Goal: Information Seeking & Learning: Find specific fact

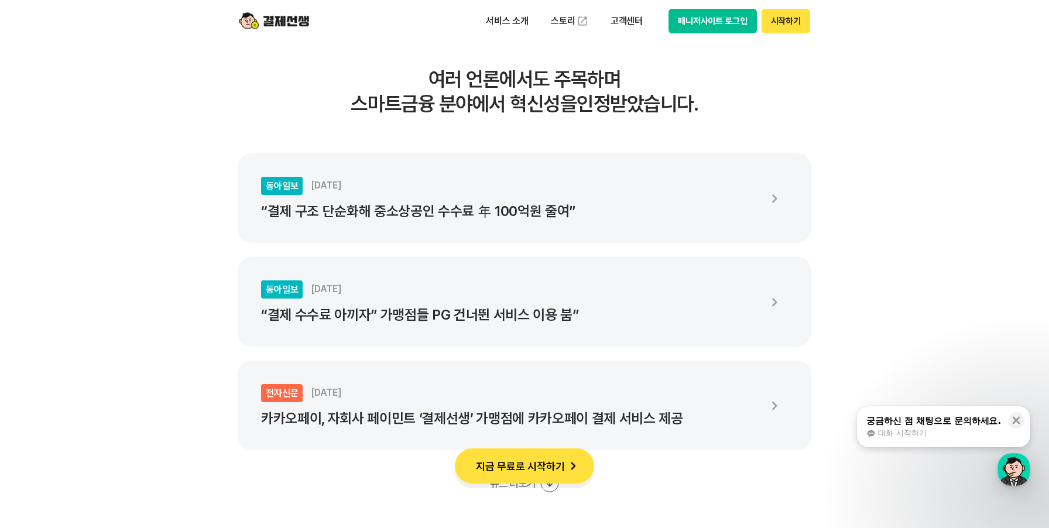
scroll to position [2004, 0]
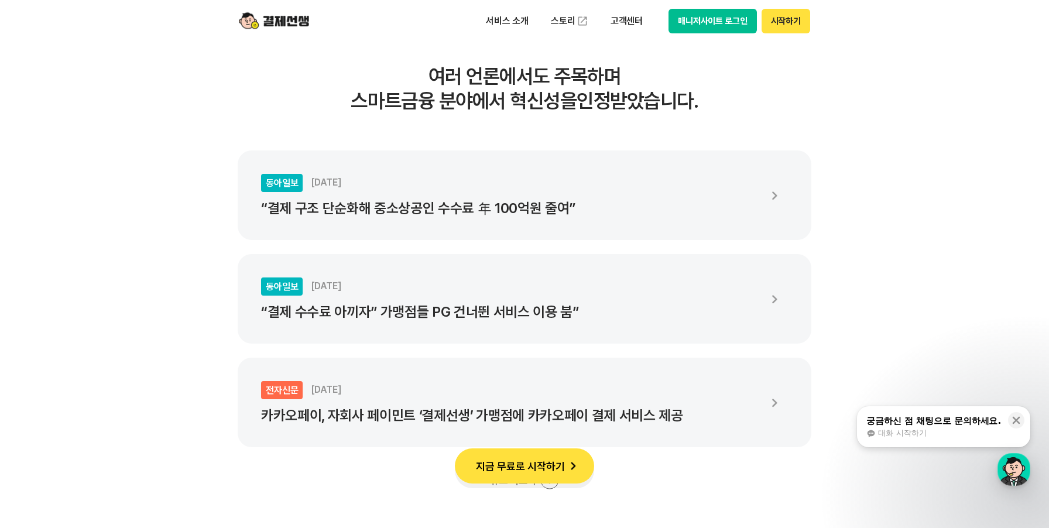
click at [542, 459] on button "지금 무료로 시작하기" at bounding box center [524, 465] width 139 height 35
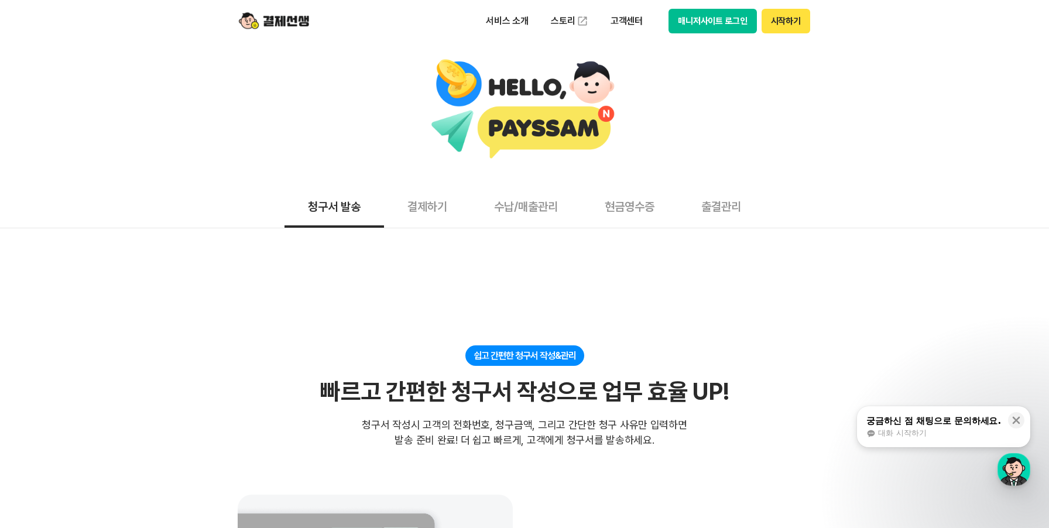
click at [422, 211] on button "결제하기" at bounding box center [427, 205] width 87 height 43
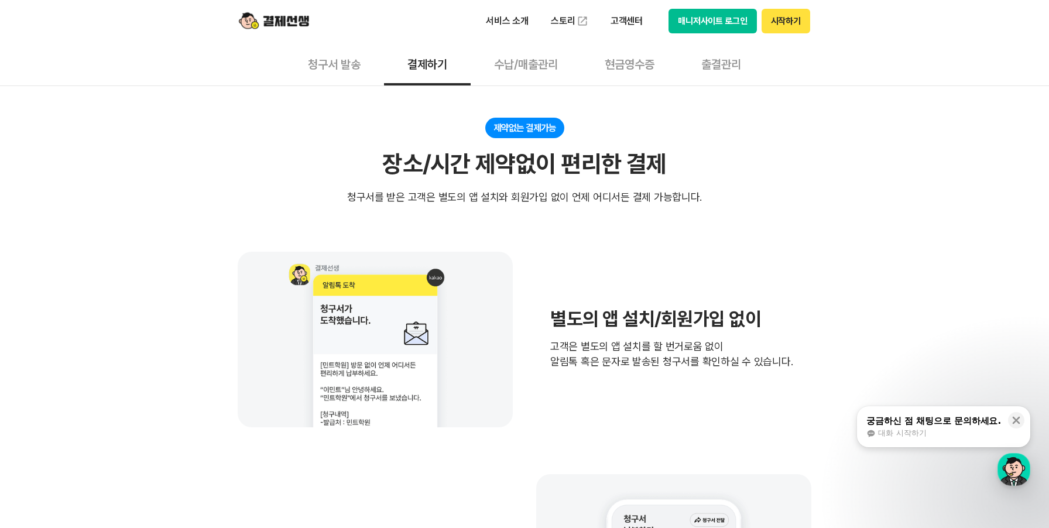
scroll to position [285, 0]
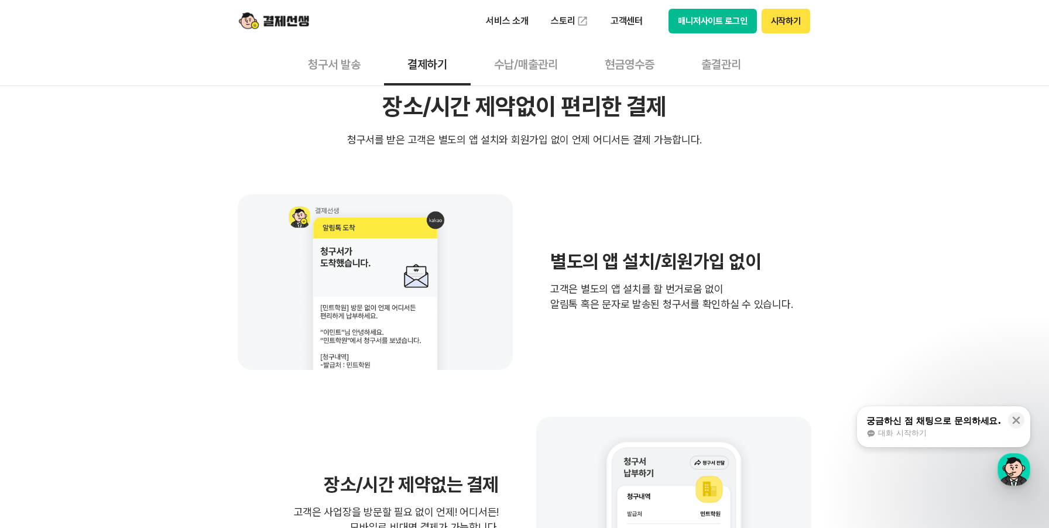
drag, startPoint x: 561, startPoint y: 262, endPoint x: 754, endPoint y: 320, distance: 201.8
click at [754, 320] on div "별도의 앱 설치/회원가입 없이 고객은 별도의 앱 설치를 할 번거로움 없이 알림톡 혹은 문자로 발송된 청구서를 확인하실 수 있습니다." at bounding box center [524, 282] width 573 height 176
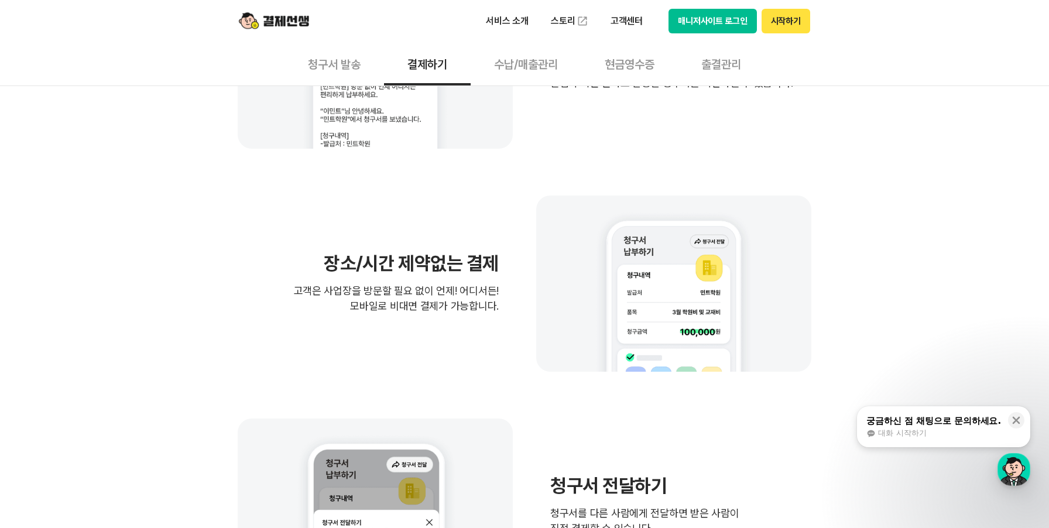
scroll to position [510, 0]
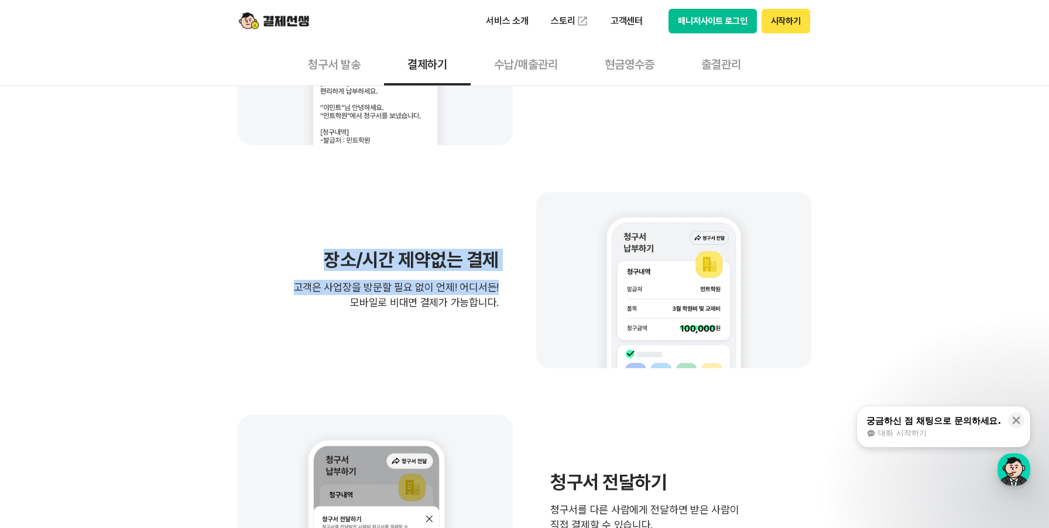
drag, startPoint x: 321, startPoint y: 261, endPoint x: 515, endPoint y: 294, distance: 196.4
click at [510, 290] on div "장소/시간 제약없는 결제 고객은 사업장을 방문할 필요 없이 언제! 어디서든! 모바일로 비대면 결제가 가능합니다." at bounding box center [524, 280] width 573 height 176
click at [515, 294] on div "장소/시간 제약없는 결제 고객은 사업장을 방문할 필요 없이 언제! 어디서든! 모바일로 비대면 결제가 가능합니다." at bounding box center [524, 280] width 573 height 176
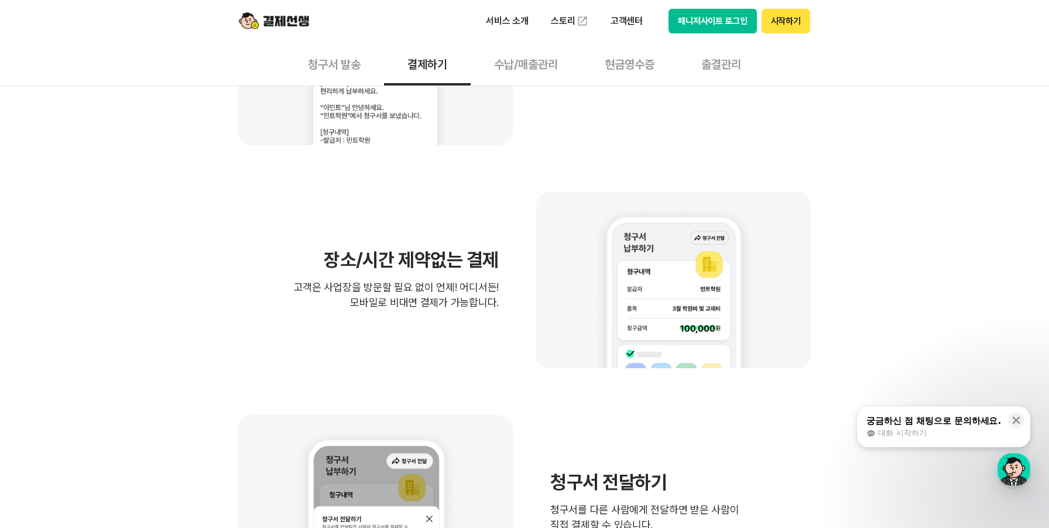
drag, startPoint x: 352, startPoint y: 289, endPoint x: 448, endPoint y: 324, distance: 102.2
click at [432, 319] on div "장소/시간 제약없는 결제 고객은 사업장을 방문할 필요 없이 언제! 어디서든! 모바일로 비대면 결제가 가능합니다." at bounding box center [524, 280] width 573 height 176
drag, startPoint x: 448, startPoint y: 324, endPoint x: 455, endPoint y: 324, distance: 6.5
click at [448, 324] on div "장소/시간 제약없는 결제 고객은 사업장을 방문할 필요 없이 언제! 어디서든! 모바일로 비대면 결제가 가능합니다." at bounding box center [524, 280] width 573 height 176
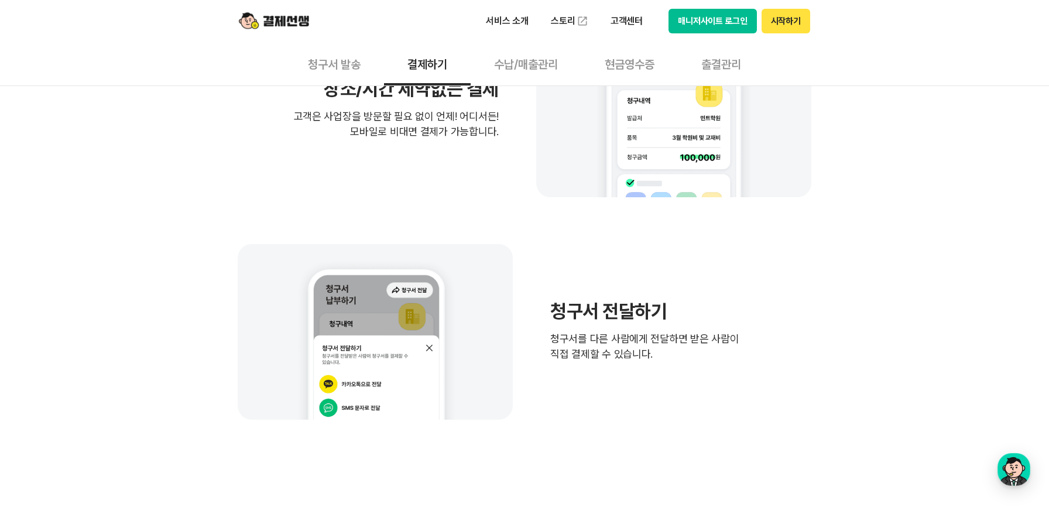
scroll to position [692, 0]
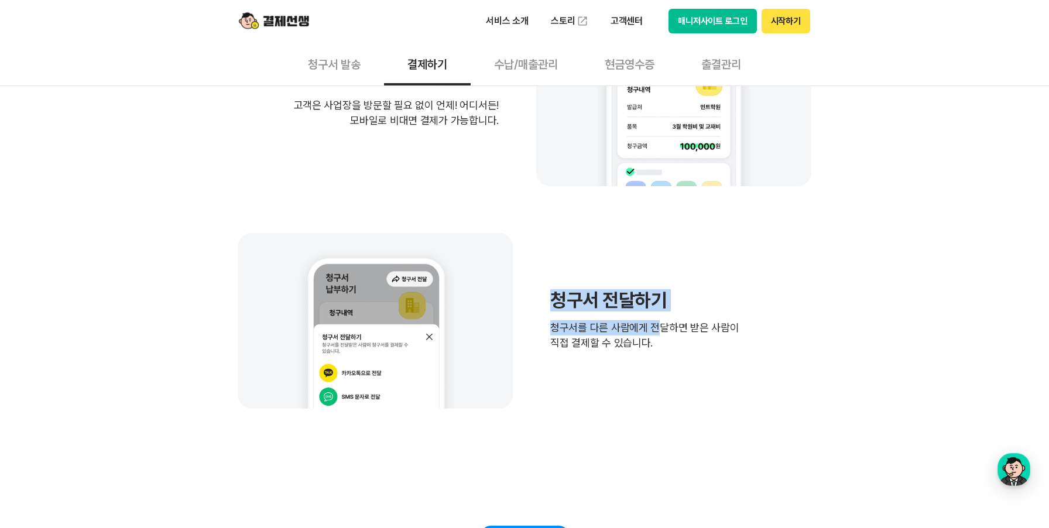
drag, startPoint x: 539, startPoint y: 296, endPoint x: 664, endPoint y: 321, distance: 127.3
click at [663, 321] on div "청구서 전달하기 청구서를 다른 사람에게 전달하면 받은 사람이 직접 결제할 수 있습니다." at bounding box center [524, 321] width 573 height 176
click at [675, 321] on p "청구서를 다른 사람에게 전달하면 받은 사람이 직접 결제할 수 있습니다." at bounding box center [644, 335] width 189 height 30
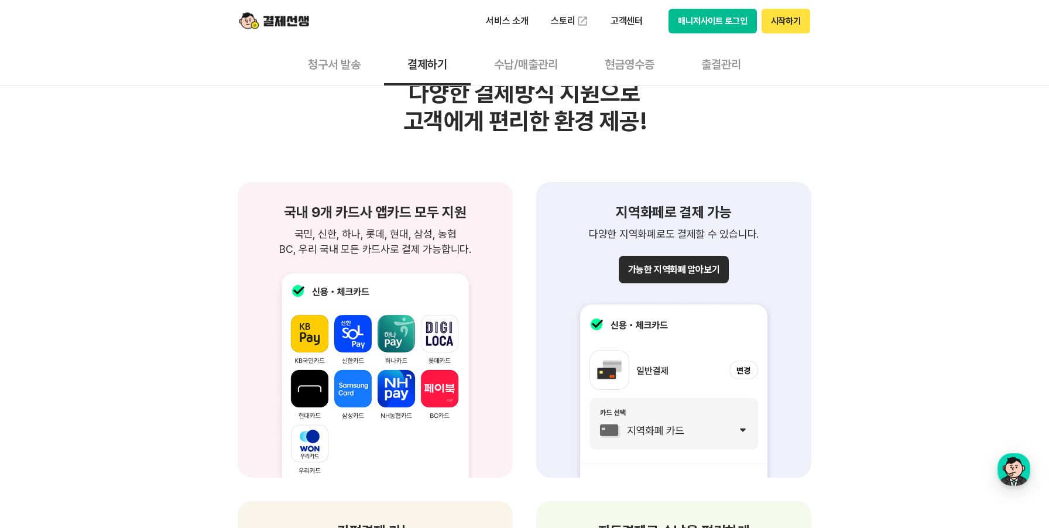
scroll to position [1171, 0]
drag, startPoint x: 404, startPoint y: 234, endPoint x: 497, endPoint y: 252, distance: 94.7
click at [482, 250] on div "국내 9개 카드사 앱카드 모두 지원 국민, 신한, 하나, 롯데, 현대, 삼성, 농협 BC, 우리 국내 모든 카드사로 결제 가능합니다. 국민, …" at bounding box center [375, 329] width 275 height 296
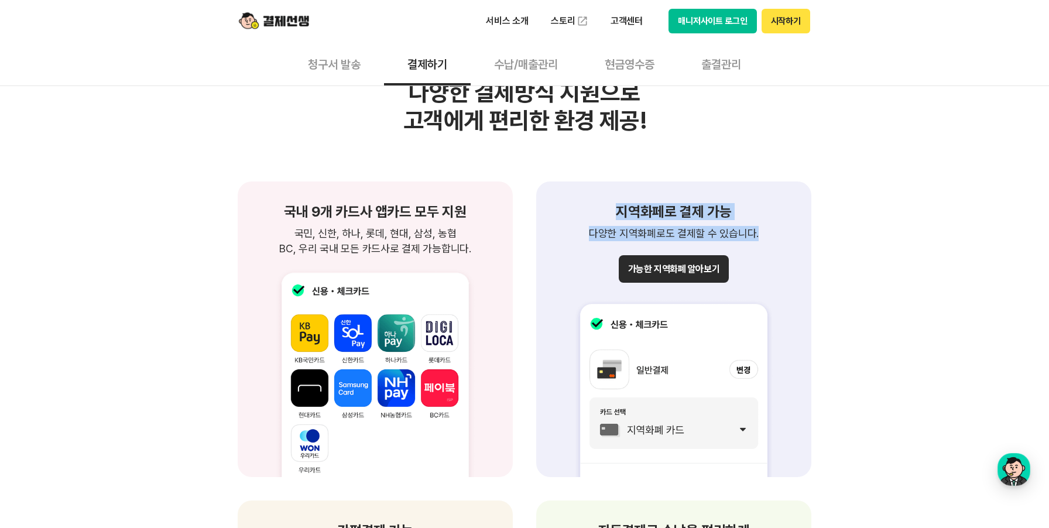
drag, startPoint x: 610, startPoint y: 217, endPoint x: 786, endPoint y: 239, distance: 177.5
click at [767, 236] on div "지역화페로 결제 가능 다양한 지역화폐로도 결제할 수 있습니다." at bounding box center [673, 223] width 247 height 36
click at [789, 239] on p "다양한 지역화폐로도 결제할 수 있습니다." at bounding box center [673, 233] width 247 height 15
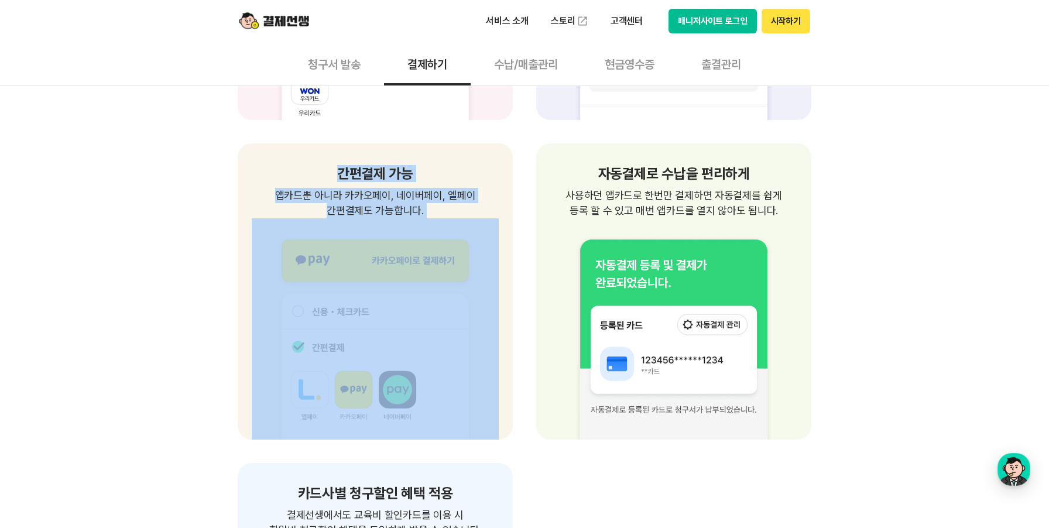
drag, startPoint x: 330, startPoint y: 169, endPoint x: 475, endPoint y: 229, distance: 156.9
click at [475, 229] on div "간편결제 가능 앱카드뿐 아니라 카카오페이, 네이버페이, 엘페이 간편결제도 가능합니다." at bounding box center [375, 291] width 275 height 296
click at [462, 211] on p "앱카드뿐 아니라 카카오페이, 네이버페이, 엘페이 간편결제도 가능합니다." at bounding box center [375, 202] width 247 height 30
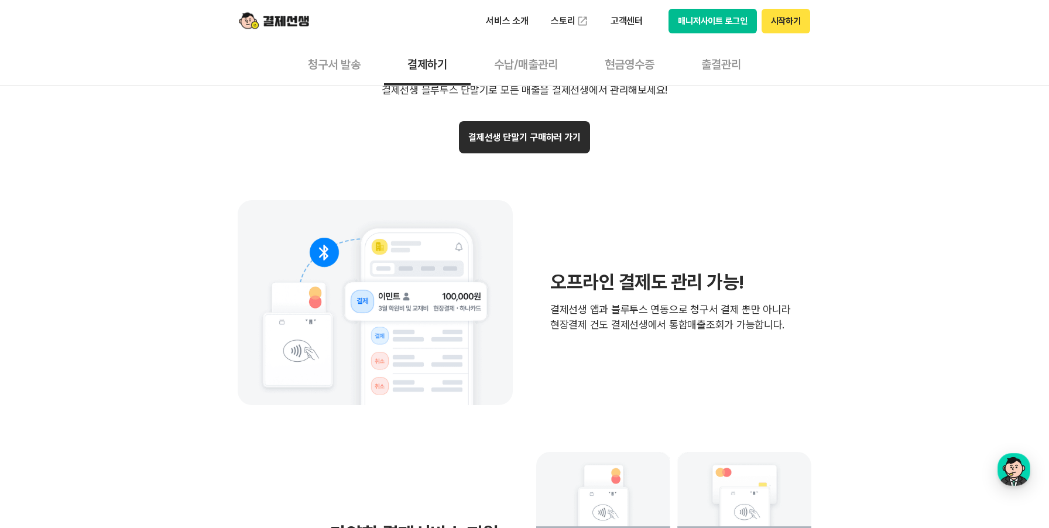
scroll to position [2437, 0]
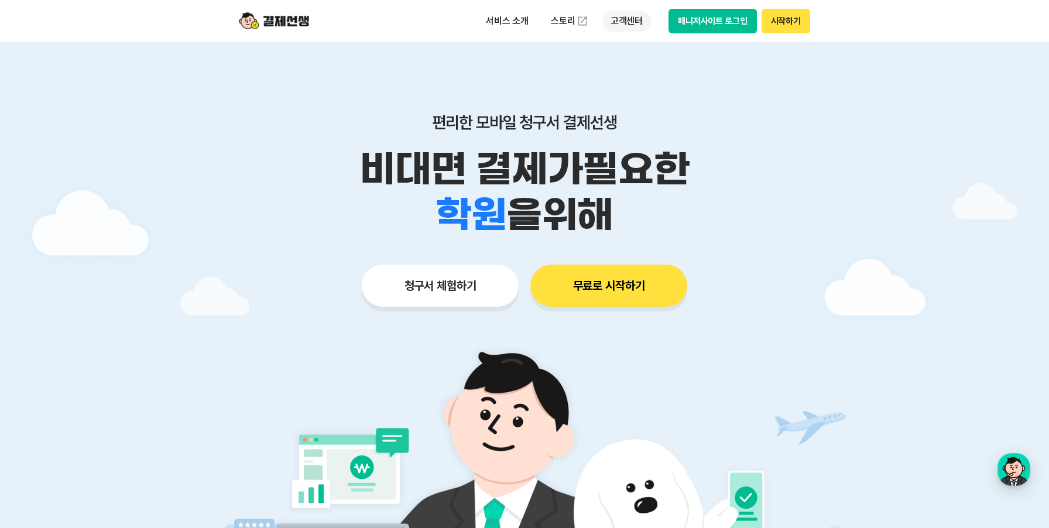
click at [629, 19] on p "고객센터" at bounding box center [626, 21] width 49 height 21
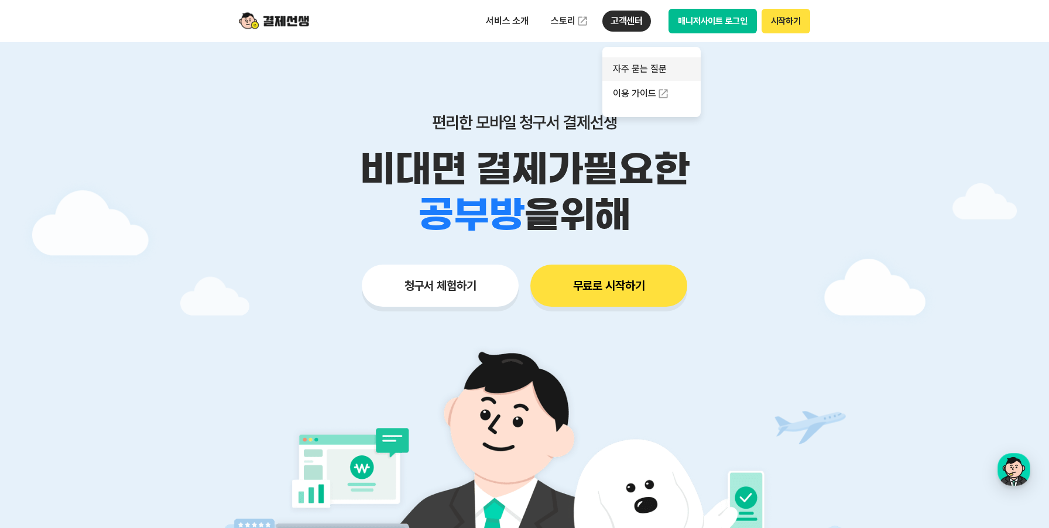
click at [665, 66] on link "자주 묻는 질문" at bounding box center [651, 68] width 98 height 23
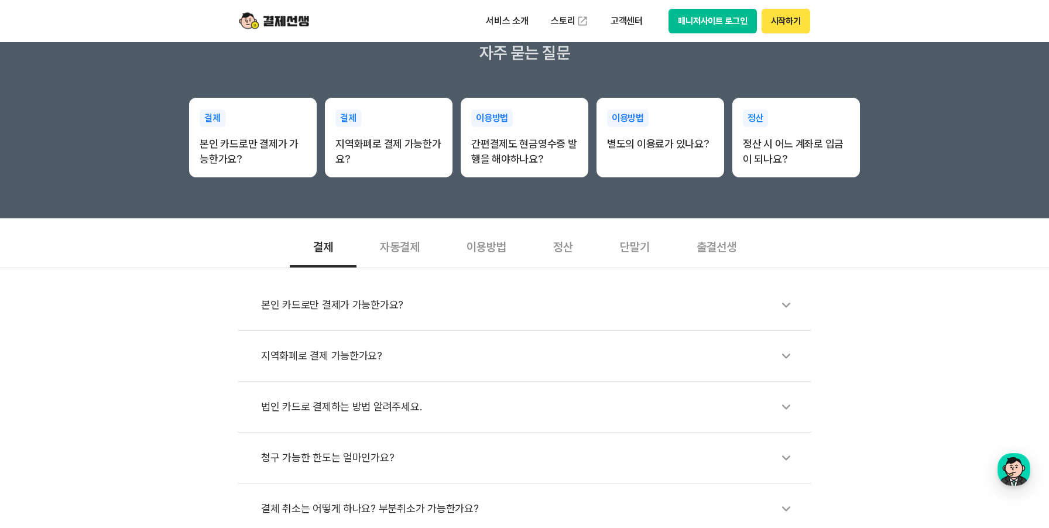
scroll to position [215, 0]
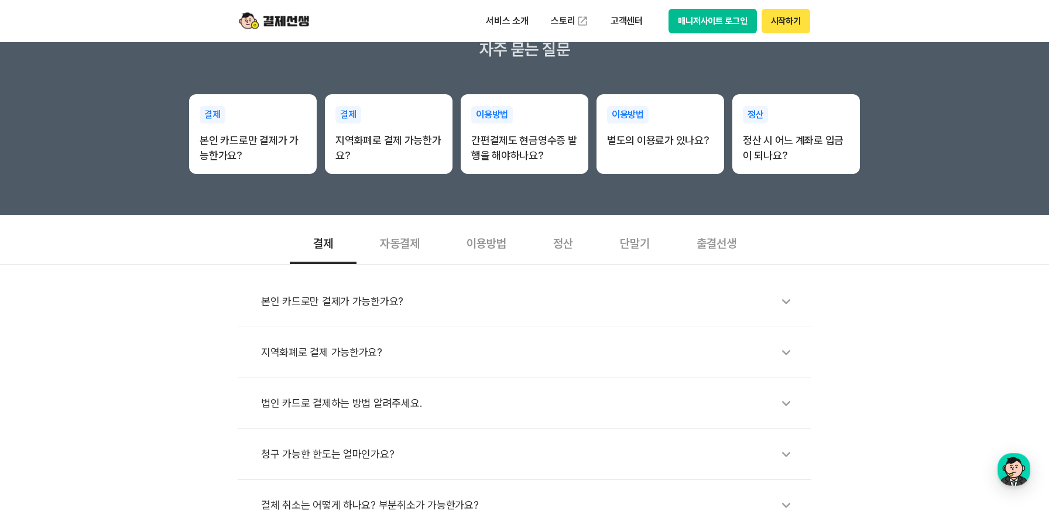
click at [580, 242] on div "정산" at bounding box center [563, 242] width 67 height 43
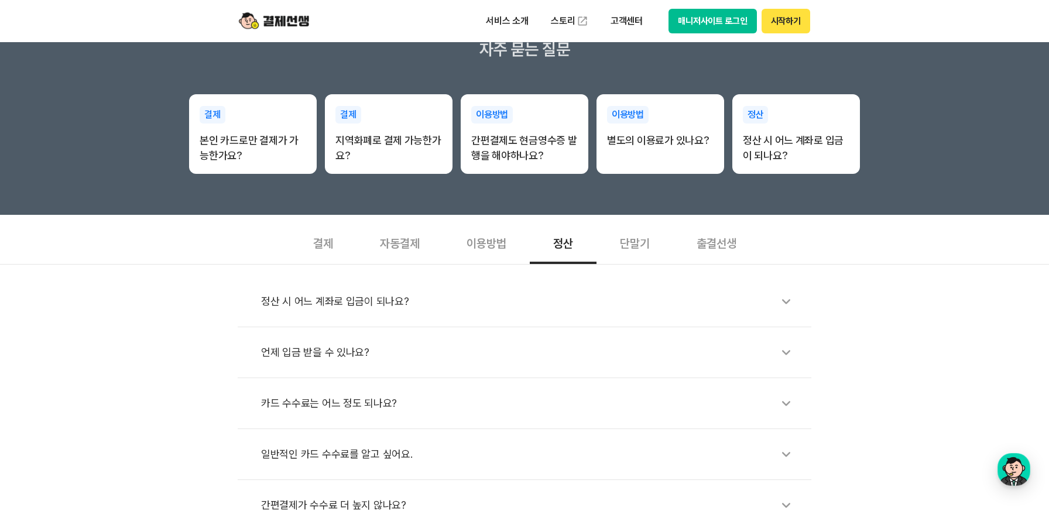
click at [324, 404] on div "카드 수수료는 어느 정도 되나요?" at bounding box center [530, 403] width 538 height 27
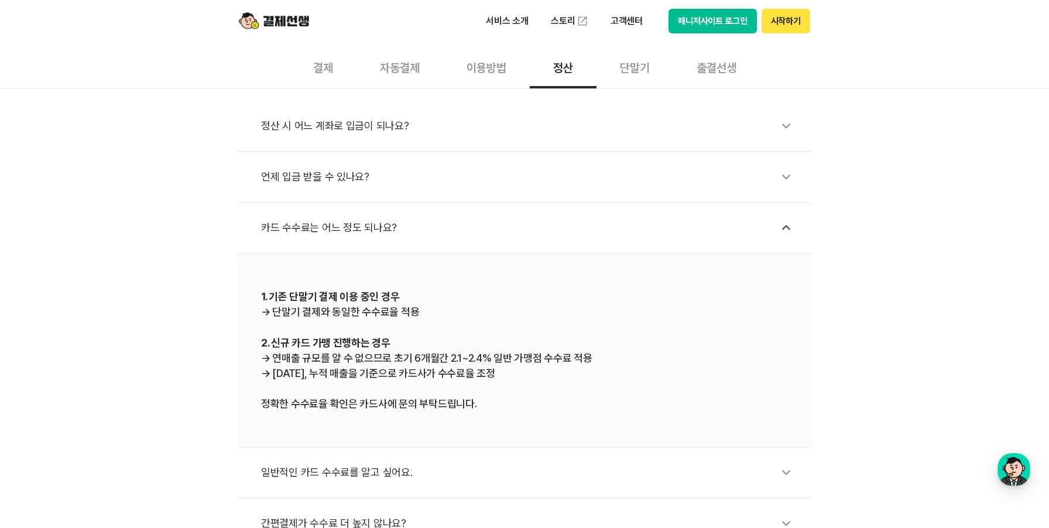
scroll to position [425, 0]
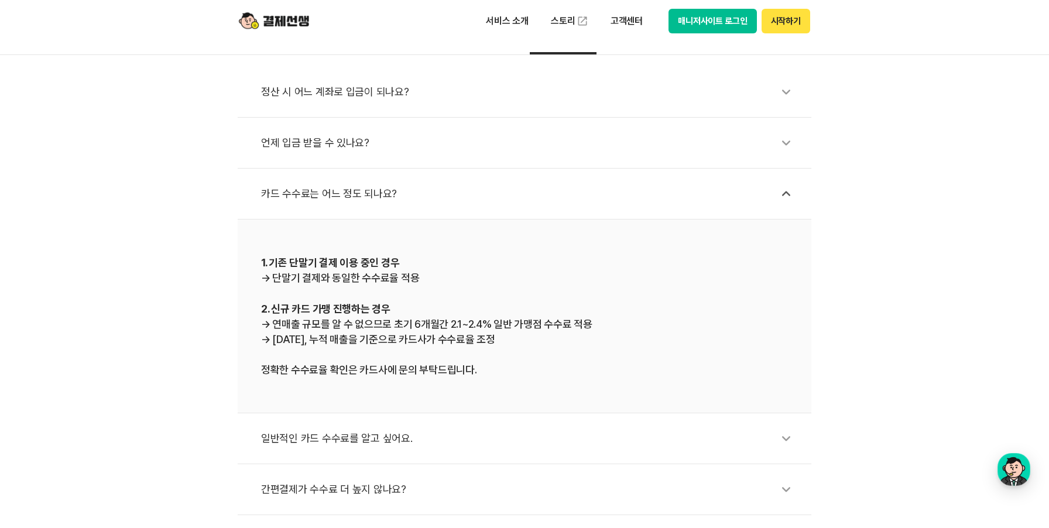
drag, startPoint x: 339, startPoint y: 324, endPoint x: 540, endPoint y: 335, distance: 201.6
click at [540, 335] on div "1. 기존 단말기 결제 이용 중인 경우 → 단말기 결제와 동일한 수수료율 적용 2. 신규 카드 가맹 진행하는 경우 → 연매출 규모를 알 수 없…" at bounding box center [524, 316] width 527 height 123
click at [327, 342] on div "1. 기존 단말기 결제 이용 중인 경우 → 단말기 결제와 동일한 수수료율 적용 2. 신규 카드 가맹 진행하는 경우 → 연매출 규모를 알 수 없…" at bounding box center [524, 316] width 527 height 123
drag, startPoint x: 271, startPoint y: 339, endPoint x: 505, endPoint y: 355, distance: 234.6
click at [505, 355] on div "1. 기존 단말기 결제 이용 중인 경우 → 단말기 결제와 동일한 수수료율 적용 2. 신규 카드 가맹 진행하는 경우 → 연매출 규모를 알 수 없…" at bounding box center [524, 316] width 527 height 123
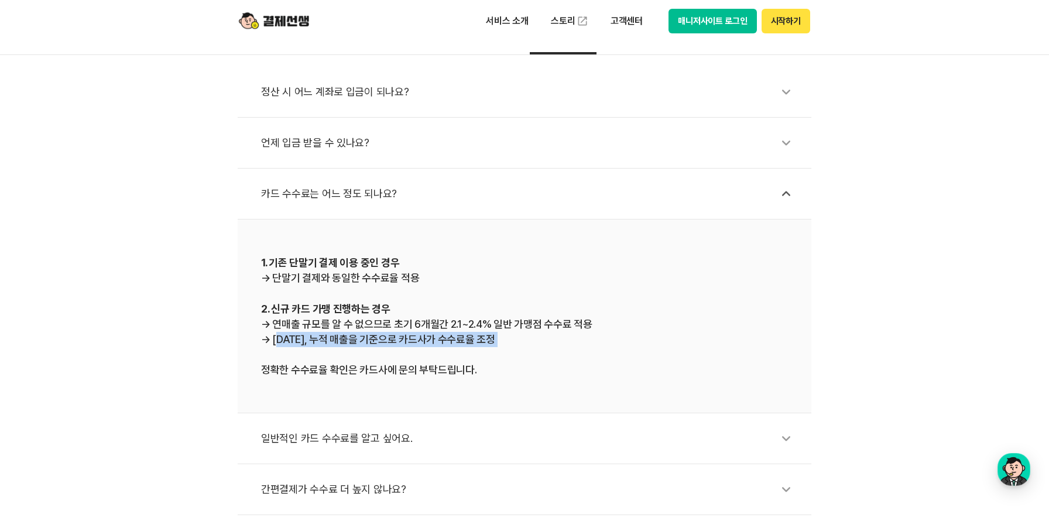
click at [505, 355] on div "1. 기존 단말기 결제 이용 중인 경우 → 단말기 결제와 동일한 수수료율 적용 2. 신규 카드 가맹 진행하는 경우 → 연매출 규모를 알 수 없…" at bounding box center [524, 316] width 527 height 123
drag, startPoint x: 273, startPoint y: 339, endPoint x: 487, endPoint y: 355, distance: 214.8
click at [487, 355] on div "1. 기존 단말기 결제 이용 중인 경우 → 단말기 결제와 동일한 수수료율 적용 2. 신규 카드 가맹 진행하는 경우 → 연매출 규모를 알 수 없…" at bounding box center [524, 316] width 527 height 123
click at [481, 358] on div "1. 기존 단말기 결제 이용 중인 경우 → 단말기 결제와 동일한 수수료율 적용 2. 신규 카드 가맹 진행하는 경우 → 연매출 규모를 알 수 없…" at bounding box center [524, 316] width 527 height 123
drag, startPoint x: 279, startPoint y: 275, endPoint x: 471, endPoint y: 297, distance: 193.2
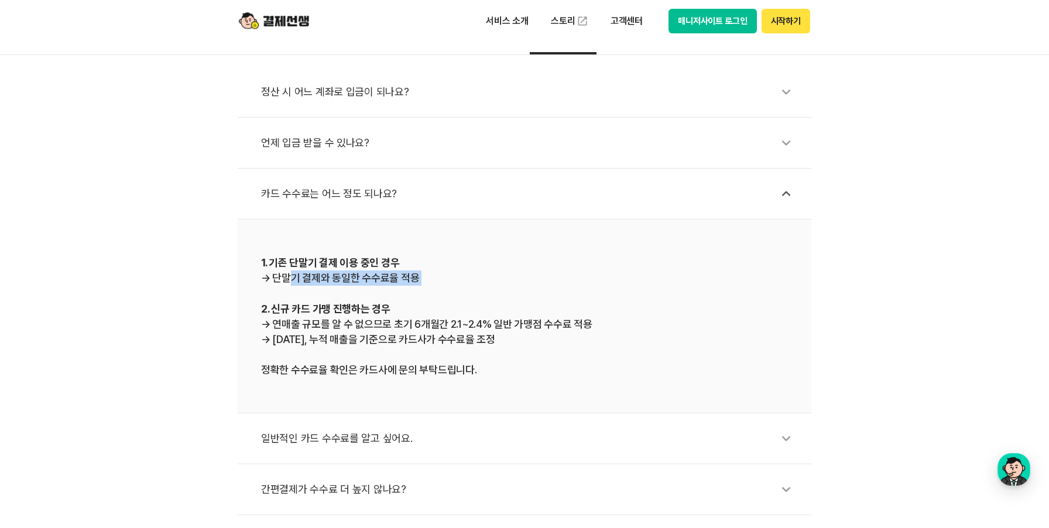
click at [471, 297] on div "1. 기존 단말기 결제 이용 중인 경우 → 단말기 결제와 동일한 수수료율 적용 2. 신규 카드 가맹 진행하는 경우 → 연매출 규모를 알 수 없…" at bounding box center [524, 316] width 527 height 123
click at [366, 269] on div "1. 기존 단말기 결제 이용 중인 경우 → 단말기 결제와 동일한 수수료율 적용 2. 신규 카드 가맹 진행하는 경우 → 연매출 규모를 알 수 없…" at bounding box center [524, 316] width 527 height 123
drag, startPoint x: 281, startPoint y: 264, endPoint x: 419, endPoint y: 271, distance: 138.3
click at [419, 271] on div "1. 기존 단말기 결제 이용 중인 경우 → 단말기 결제와 동일한 수수료율 적용 2. 신규 카드 가맹 진행하는 경우 → 연매출 규모를 알 수 없…" at bounding box center [524, 316] width 527 height 123
click at [287, 323] on div "1. 기존 단말기 결제 이용 중인 경우 → 단말기 결제와 동일한 수수료율 적용 2. 신규 카드 가맹 진행하는 경우 → 연매출 규모를 알 수 없…" at bounding box center [524, 316] width 527 height 123
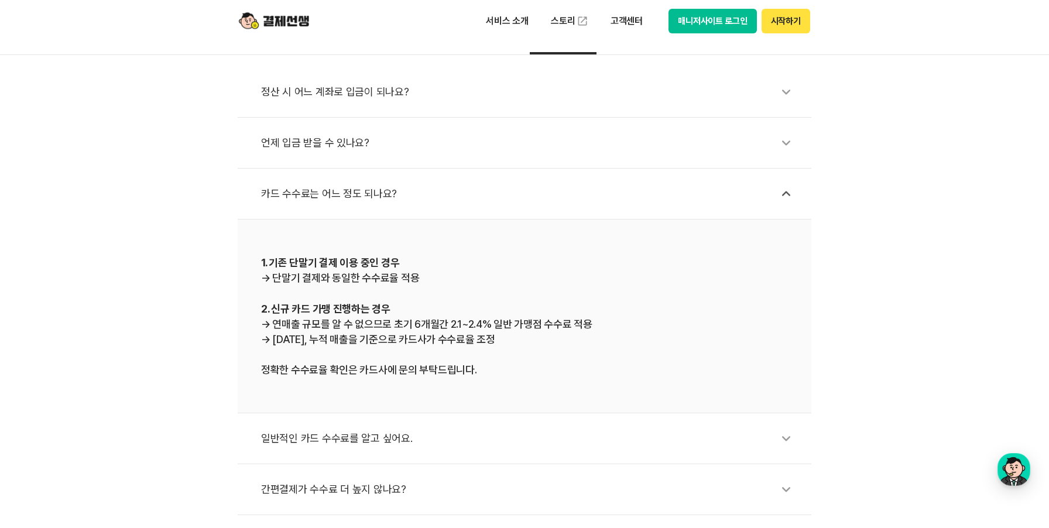
drag, startPoint x: 270, startPoint y: 262, endPoint x: 441, endPoint y: 279, distance: 171.7
click at [441, 279] on div "1. 기존 단말기 결제 이용 중인 경우 → 단말기 결제와 동일한 수수료율 적용 2. 신규 카드 가맹 진행하는 경우 → 연매출 규모를 알 수 없…" at bounding box center [524, 316] width 527 height 123
click at [441, 281] on div "1. 기존 단말기 결제 이용 중인 경우 → 단말기 결제와 동일한 수수료율 적용 2. 신규 카드 가맹 진행하는 경우 → 연매출 규모를 알 수 없…" at bounding box center [524, 316] width 527 height 123
click at [318, 28] on div "서비스 소개 스토리 고객센터 매니저사이트 로그인 시작하기" at bounding box center [524, 21] width 599 height 42
click at [287, 26] on img at bounding box center [274, 21] width 70 height 22
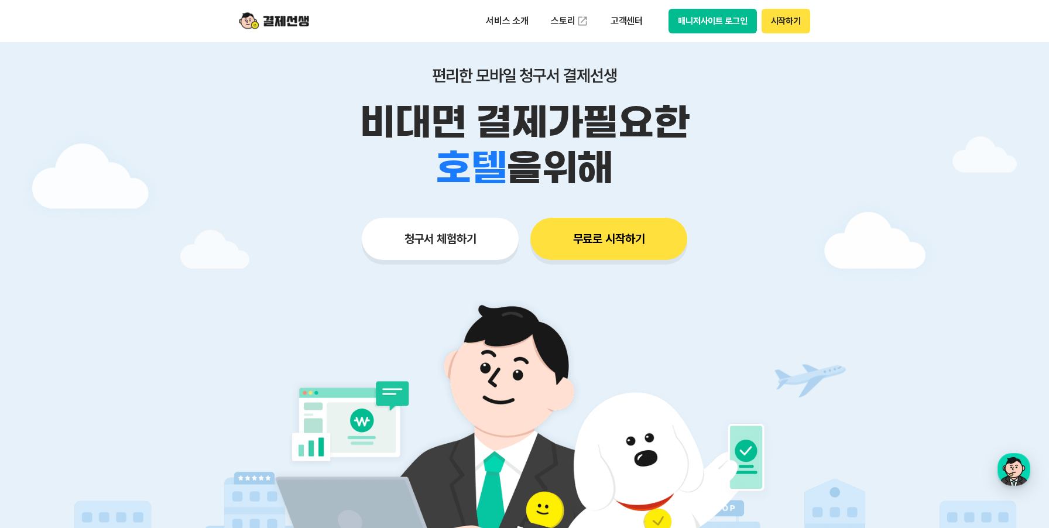
scroll to position [42, 0]
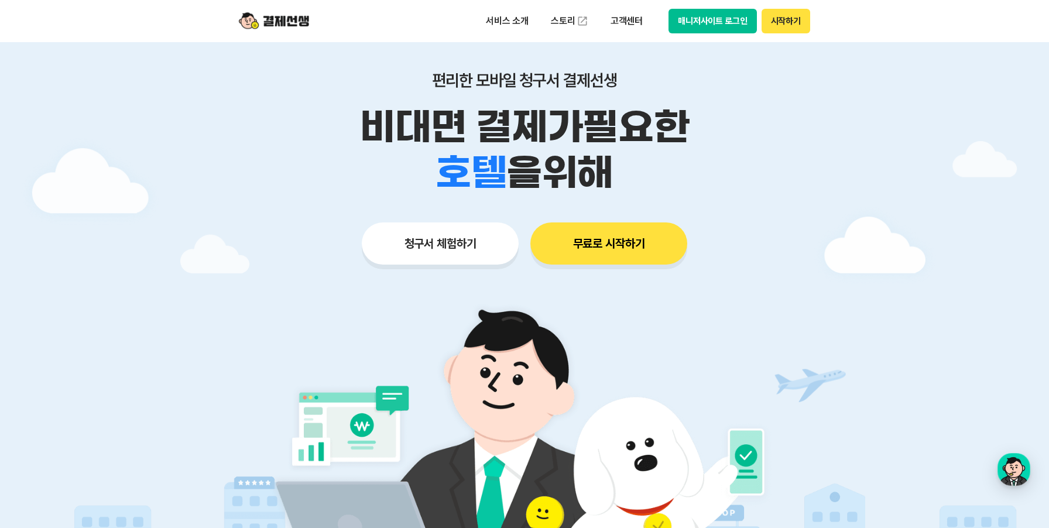
click at [458, 234] on button "청구서 체험하기" at bounding box center [440, 243] width 157 height 42
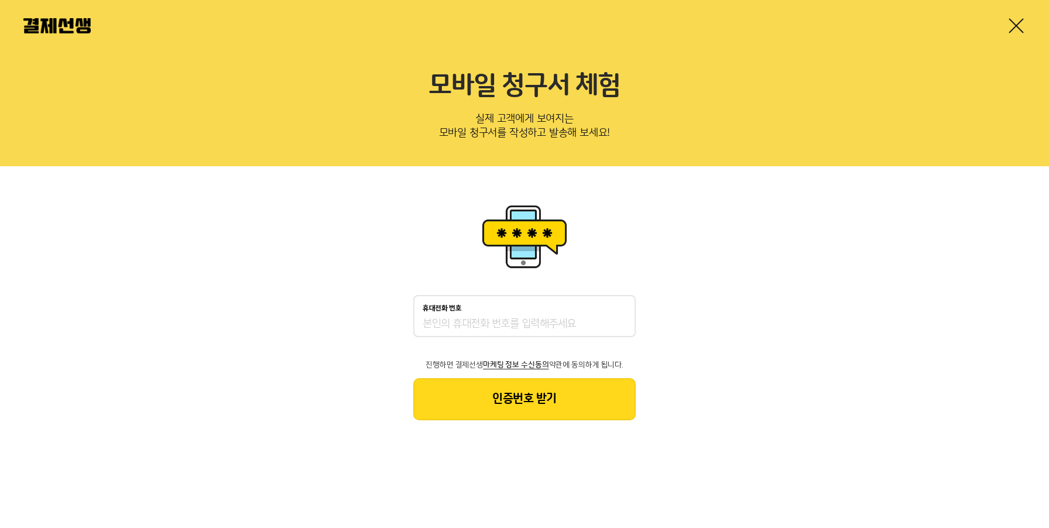
click at [1006, 27] on link at bounding box center [1015, 25] width 19 height 19
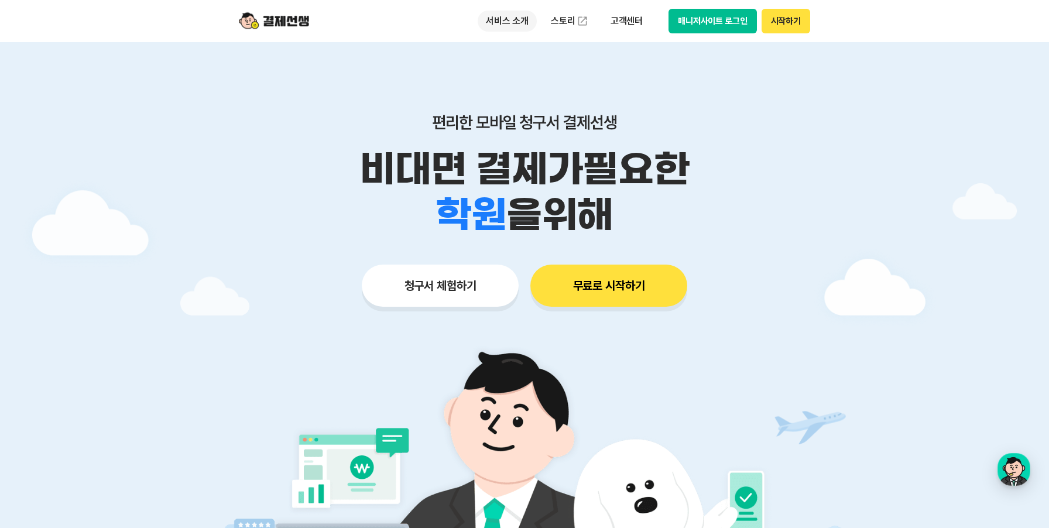
click at [517, 22] on p "서비스 소개" at bounding box center [506, 21] width 59 height 21
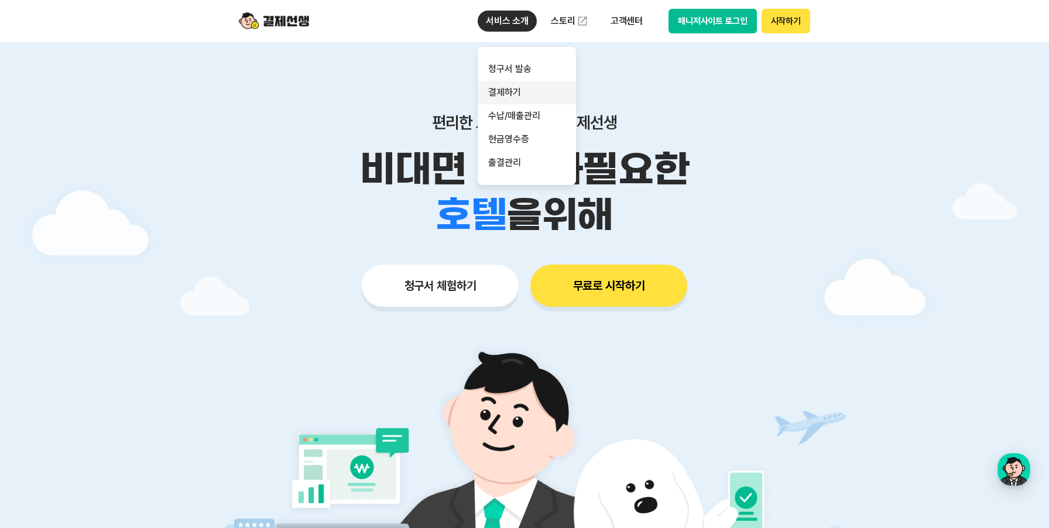
click at [510, 89] on link "결제하기" at bounding box center [526, 92] width 98 height 23
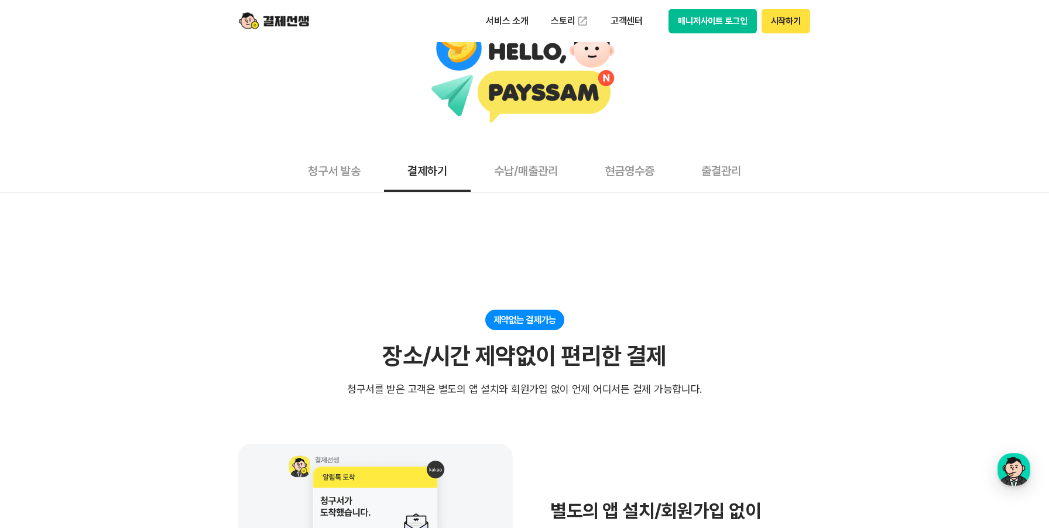
scroll to position [39, 0]
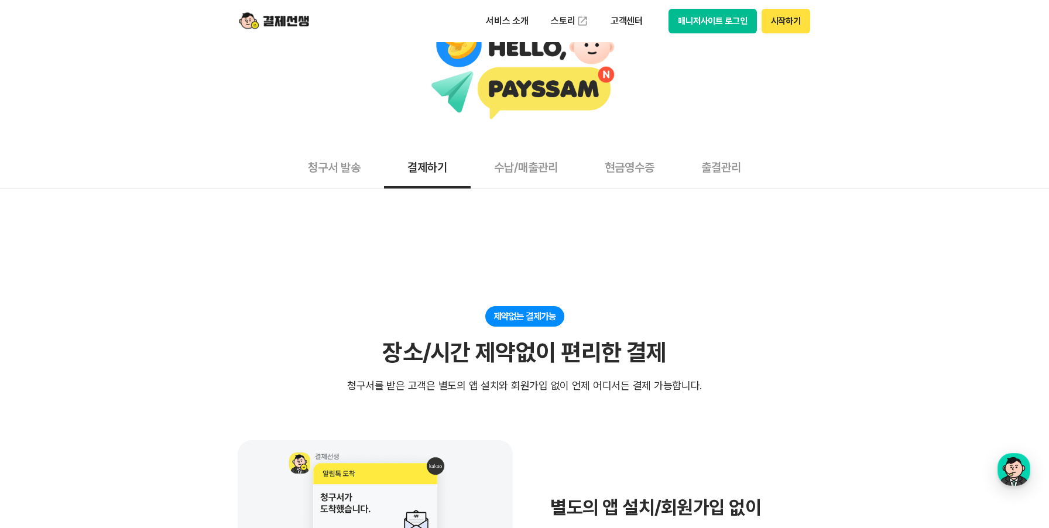
click at [521, 176] on button "수납/매출관리" at bounding box center [525, 166] width 111 height 43
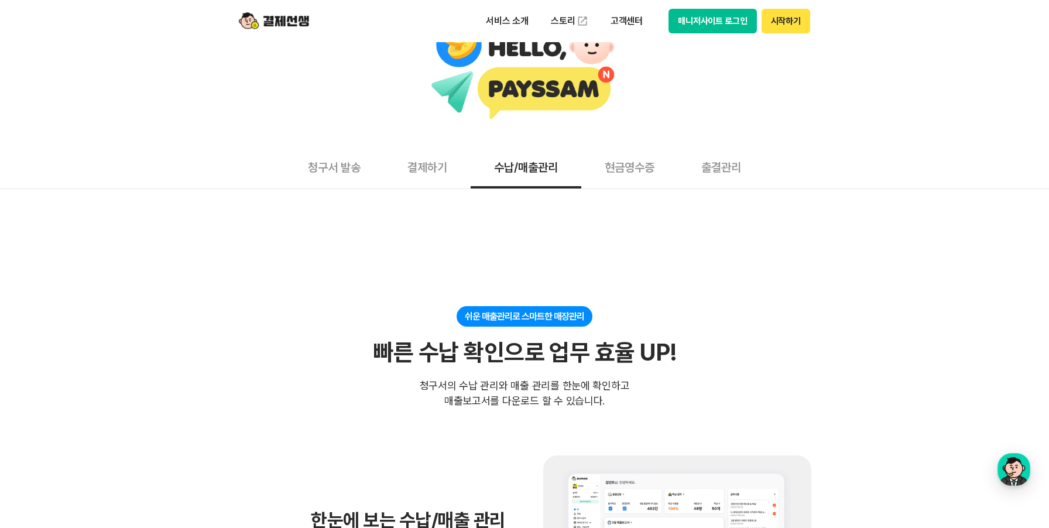
click at [331, 164] on button "청구서 발송" at bounding box center [333, 166] width 99 height 43
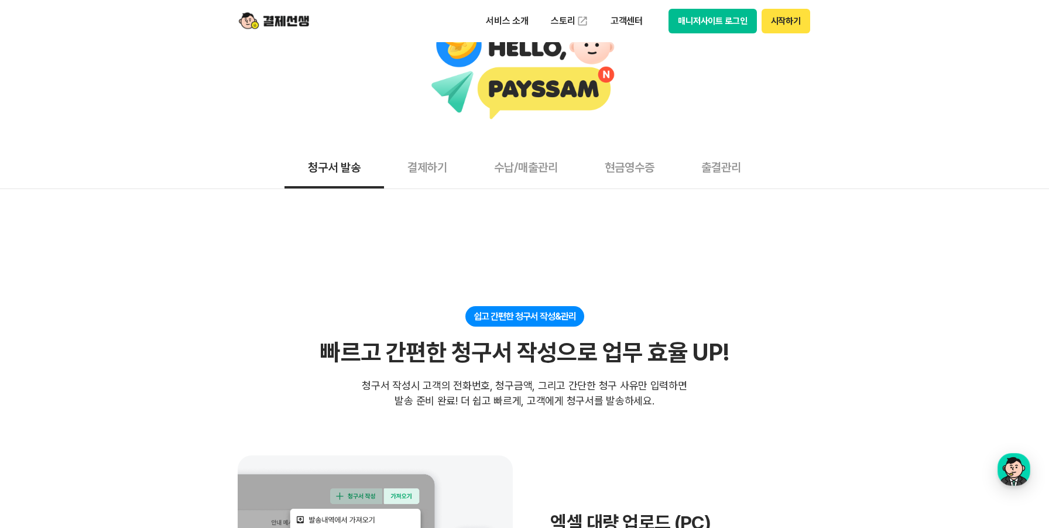
click at [447, 169] on button "결제하기" at bounding box center [427, 166] width 87 height 43
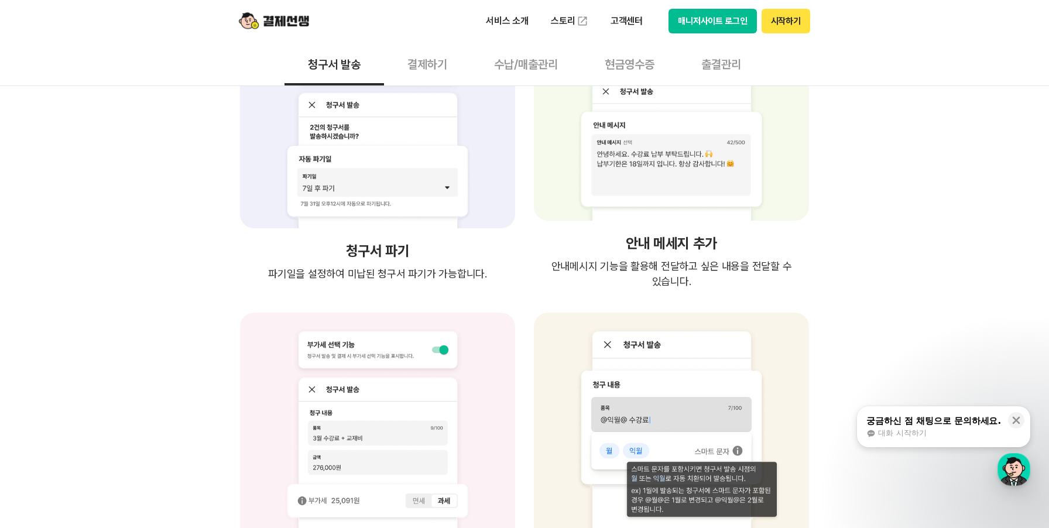
scroll to position [1475, 0]
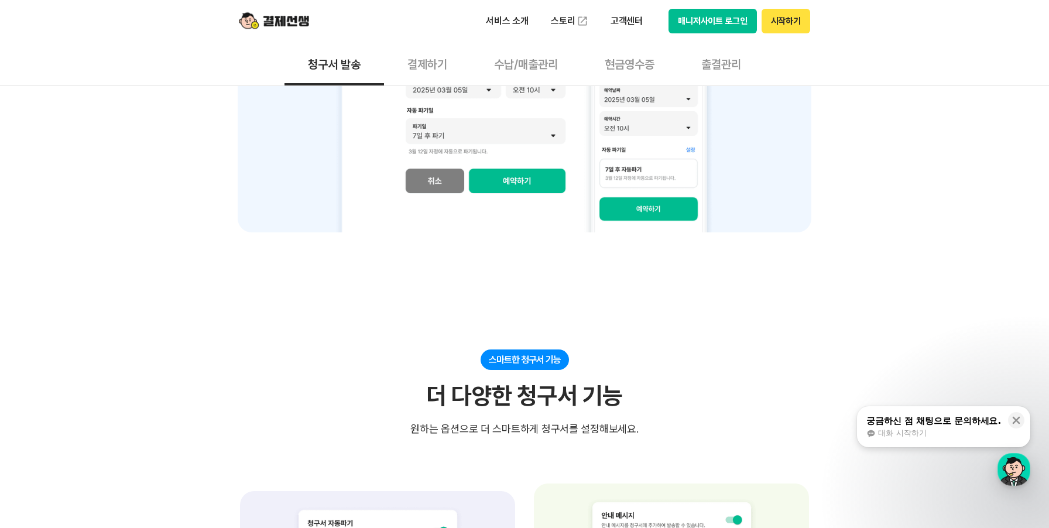
click at [426, 66] on button "결제하기" at bounding box center [427, 63] width 87 height 43
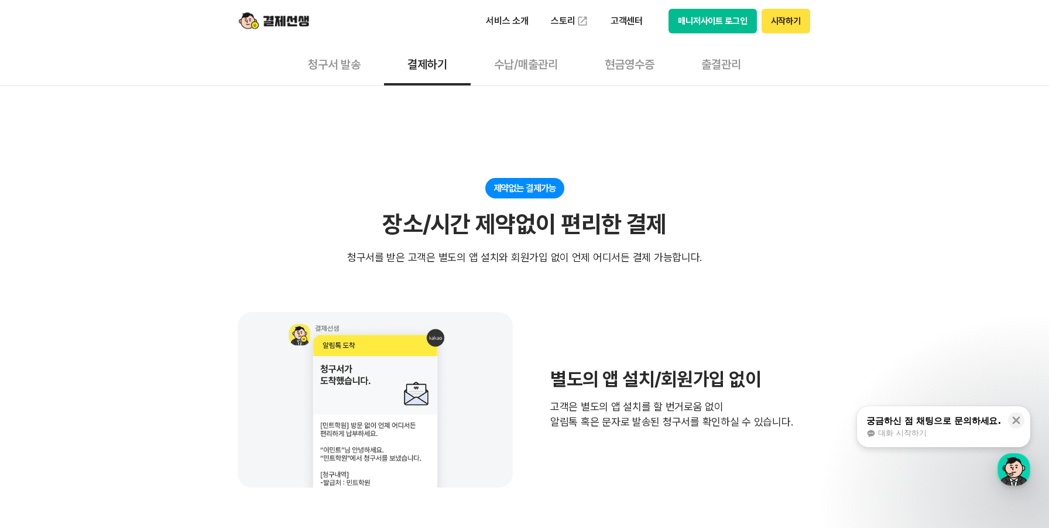
scroll to position [228, 0]
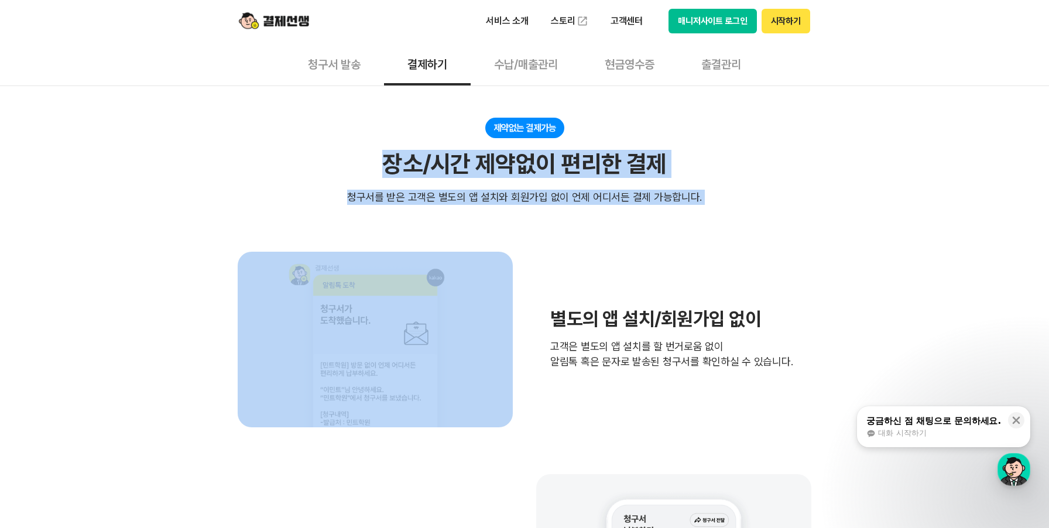
drag, startPoint x: 357, startPoint y: 153, endPoint x: 693, endPoint y: 214, distance: 341.4
click at [692, 212] on section "제약없는 결제가능 장소/시간 제약없이 편리한 결제 청구서를 받은 고객은 별도의 앱 설치와 회원가입 없이 언제 어디서든 결제 가능합니다. 별도의…" at bounding box center [524, 495] width 573 height 755
click at [695, 217] on section "제약없는 결제가능 장소/시간 제약없이 편리한 결제 청구서를 받은 고객은 별도의 앱 설치와 회원가입 없이 언제 어디서든 결제 가능합니다. 별도의…" at bounding box center [524, 495] width 573 height 755
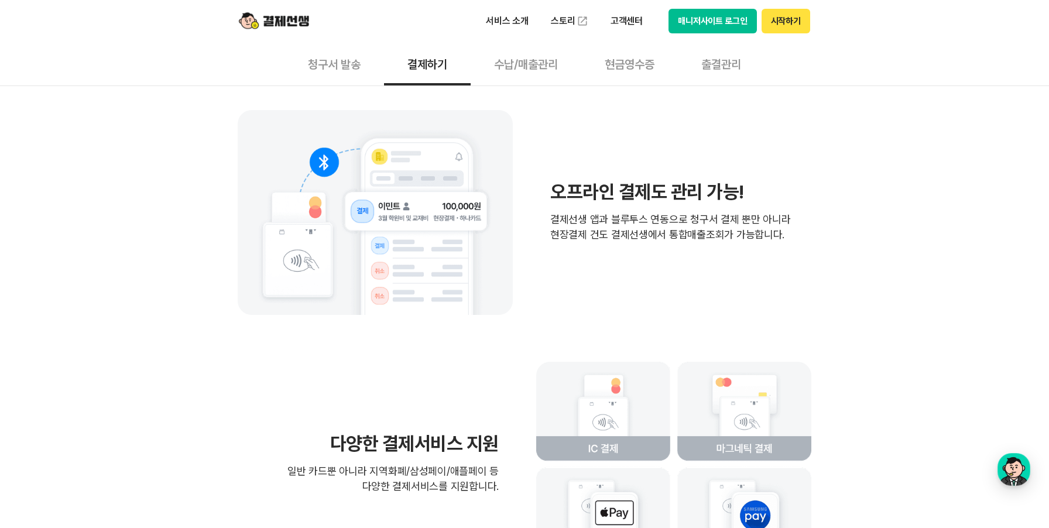
scroll to position [2547, 0]
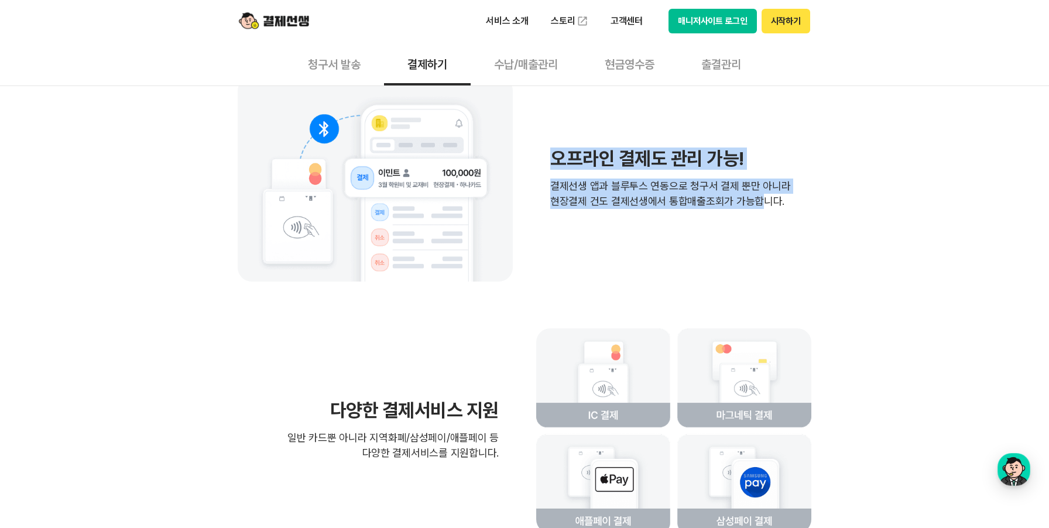
drag, startPoint x: 552, startPoint y: 166, endPoint x: 754, endPoint y: 207, distance: 205.9
click at [754, 207] on div "오프라인 결제도 관리 가능! 결제선생 앱과 블루투스 연동으로 청구서 결제 뿐만 아니라 현장결제 건도 결제선생에서 통합매출조회가 가능합니다." at bounding box center [670, 179] width 241 height 60
click at [754, 207] on p "결제선생 앱과 블루투스 연동으로 청구서 결제 뿐만 아니라 현장결제 건도 결제선생에서 통합매출조회가 가능합니다." at bounding box center [670, 192] width 241 height 30
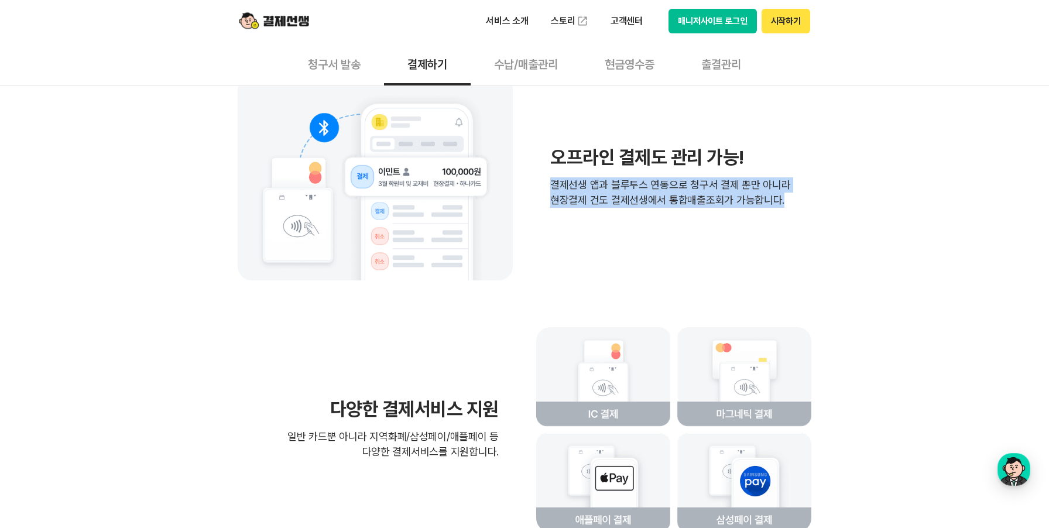
drag, startPoint x: 552, startPoint y: 176, endPoint x: 806, endPoint y: 207, distance: 255.9
click at [806, 207] on div "오프라인 결제도 관리 가능! 결제선생 앱과 블루투스 연동으로 청구서 결제 뿐만 아니라 현장결제 건도 결제선생에서 통합매출조회가 가능합니다." at bounding box center [524, 177] width 573 height 205
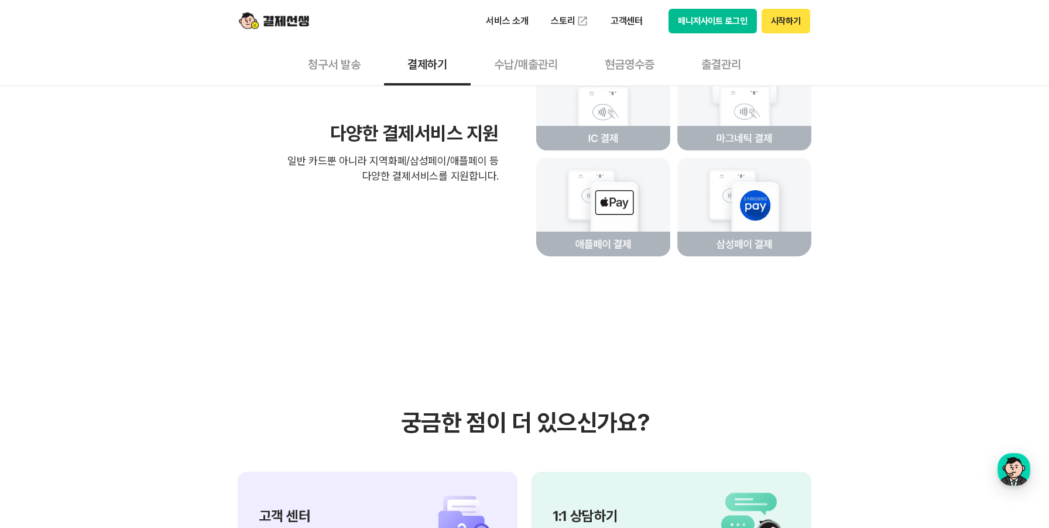
scroll to position [2833, 0]
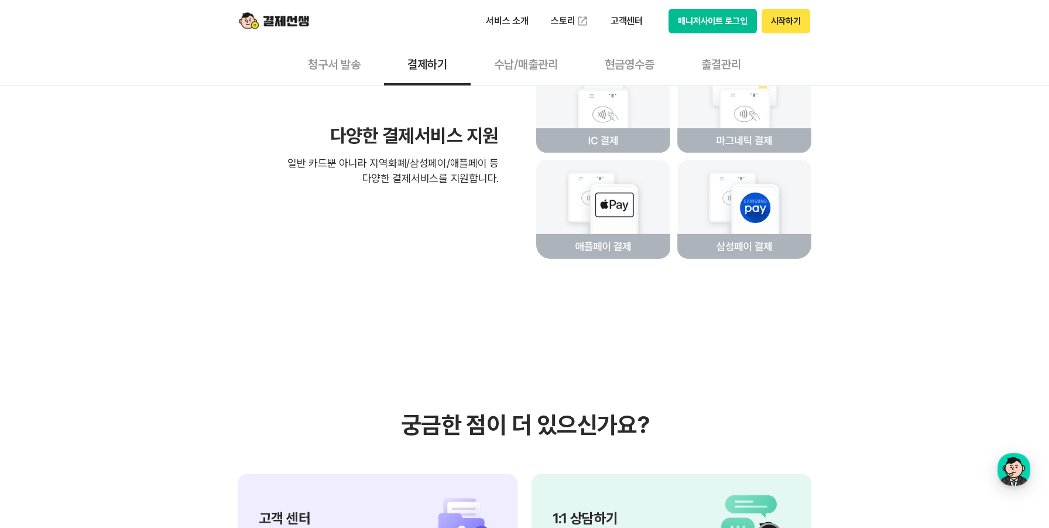
click at [472, 78] on button "수납/매출관리" at bounding box center [525, 63] width 111 height 43
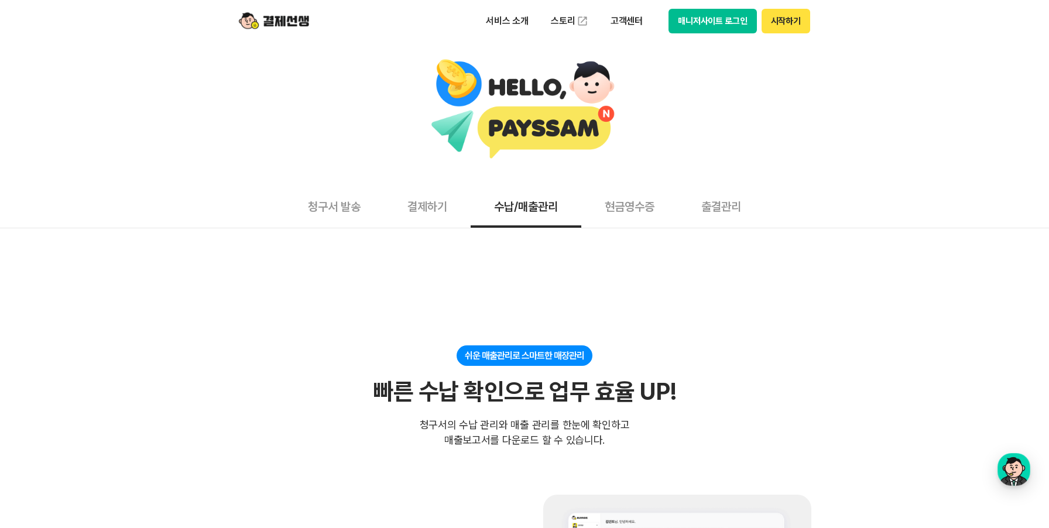
click at [513, 70] on div at bounding box center [524, 110] width 1037 height 102
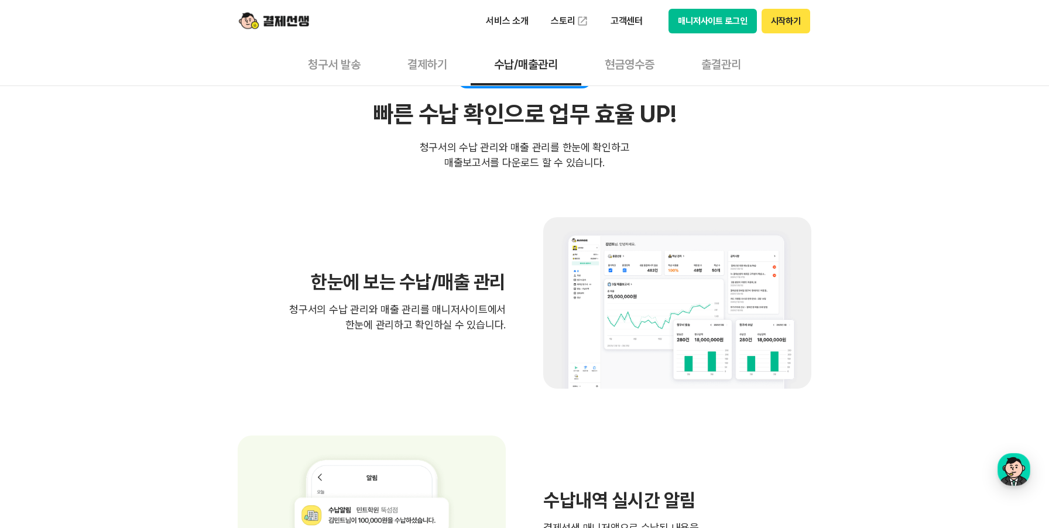
scroll to position [279, 0]
click at [621, 21] on p "고객센터" at bounding box center [626, 21] width 49 height 21
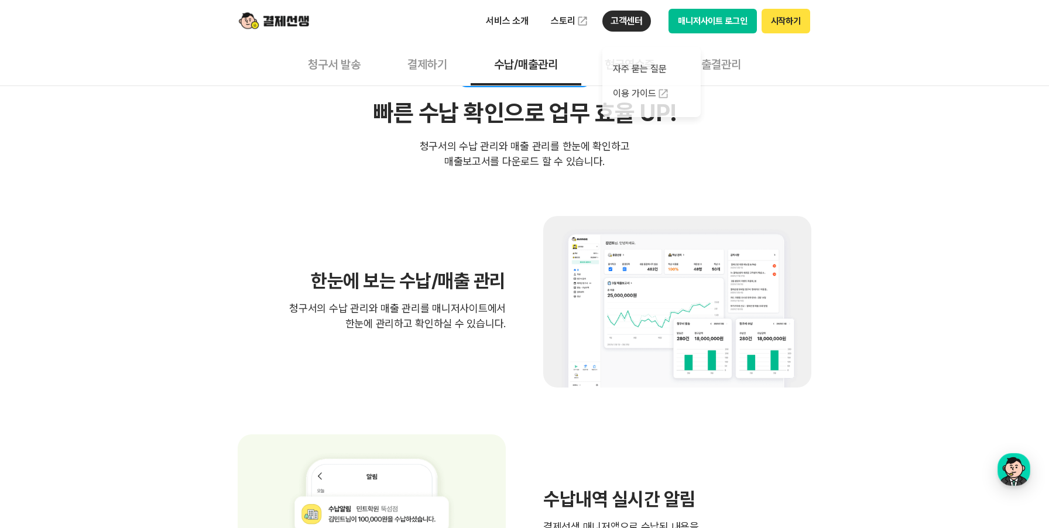
click at [268, 25] on img at bounding box center [274, 21] width 70 height 22
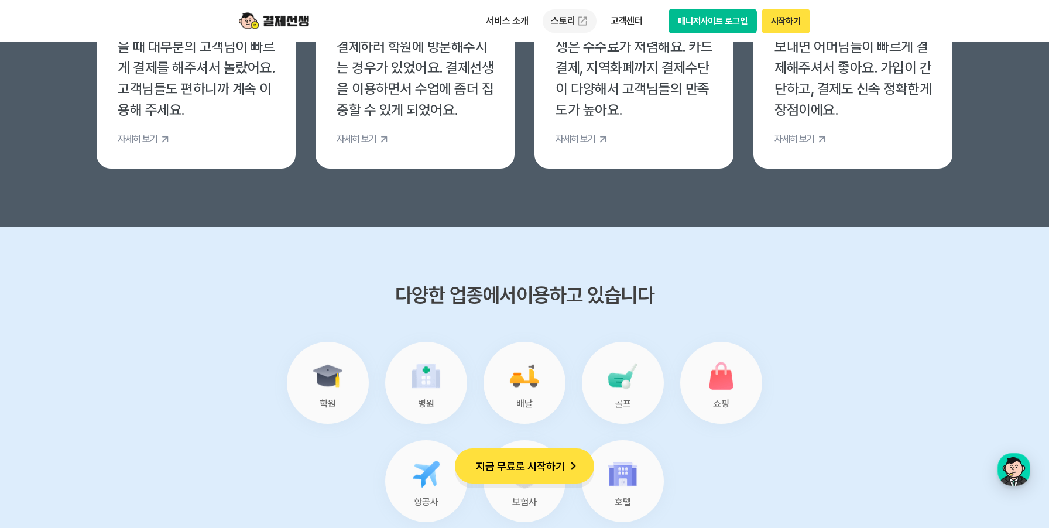
scroll to position [5777, 0]
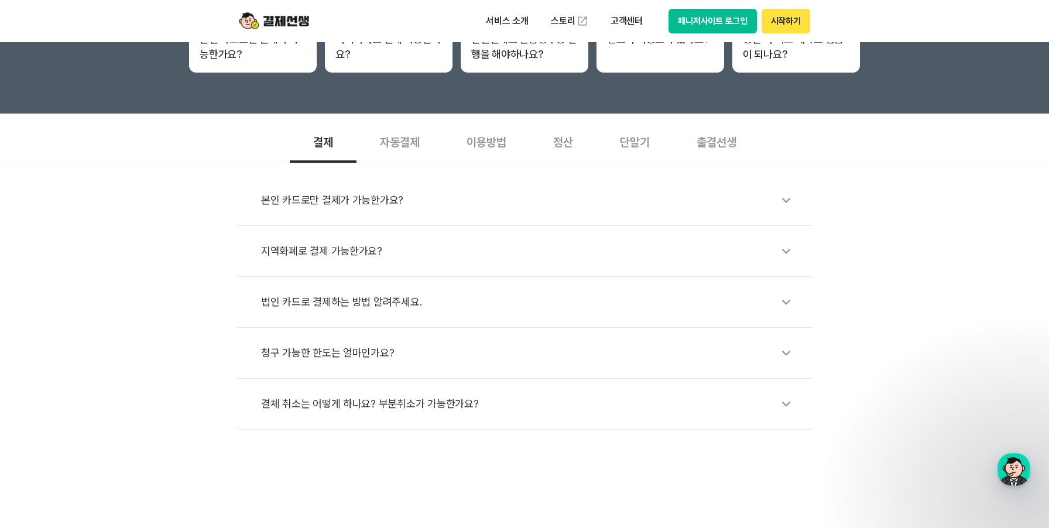
scroll to position [300, 0]
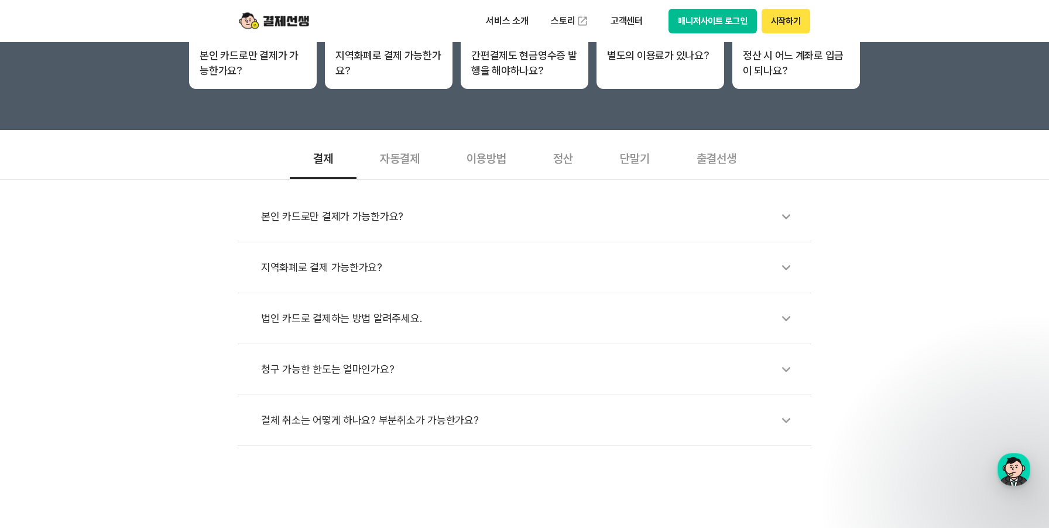
click at [643, 159] on div "단말기" at bounding box center [634, 157] width 77 height 43
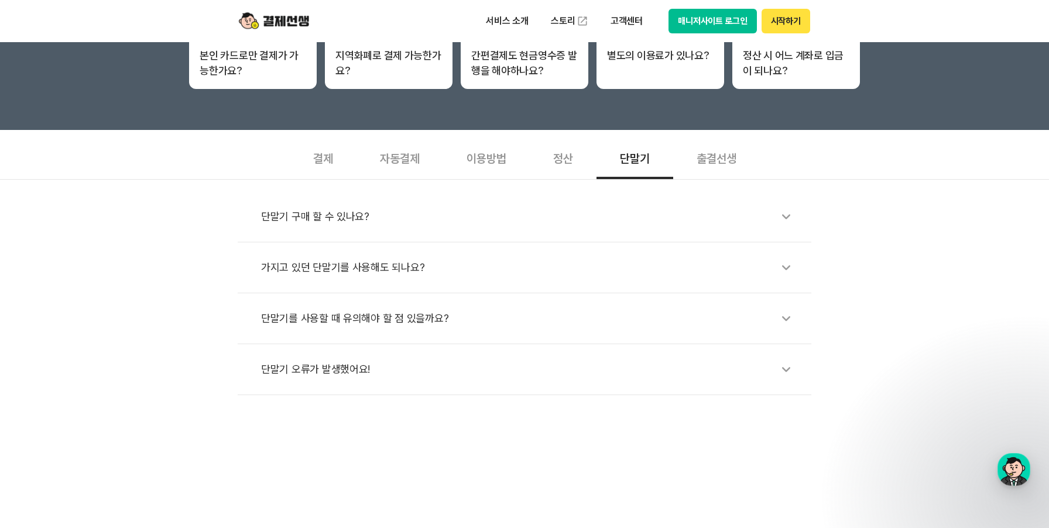
click at [314, 217] on div "단말기 구매 할 수 있나요?" at bounding box center [530, 216] width 538 height 27
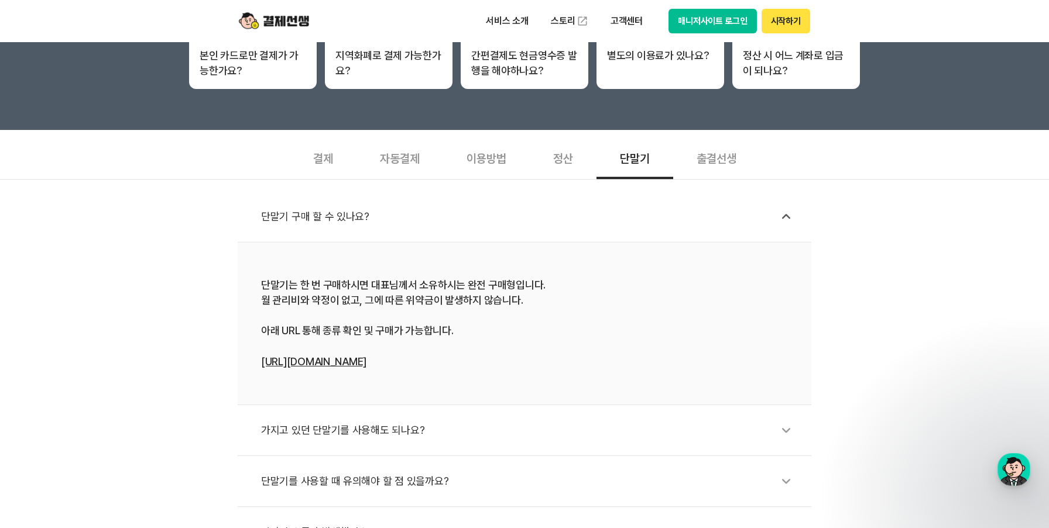
click at [346, 360] on link "[URL][DOMAIN_NAME]" at bounding box center [313, 361] width 105 height 12
